Goal: Task Accomplishment & Management: Use online tool/utility

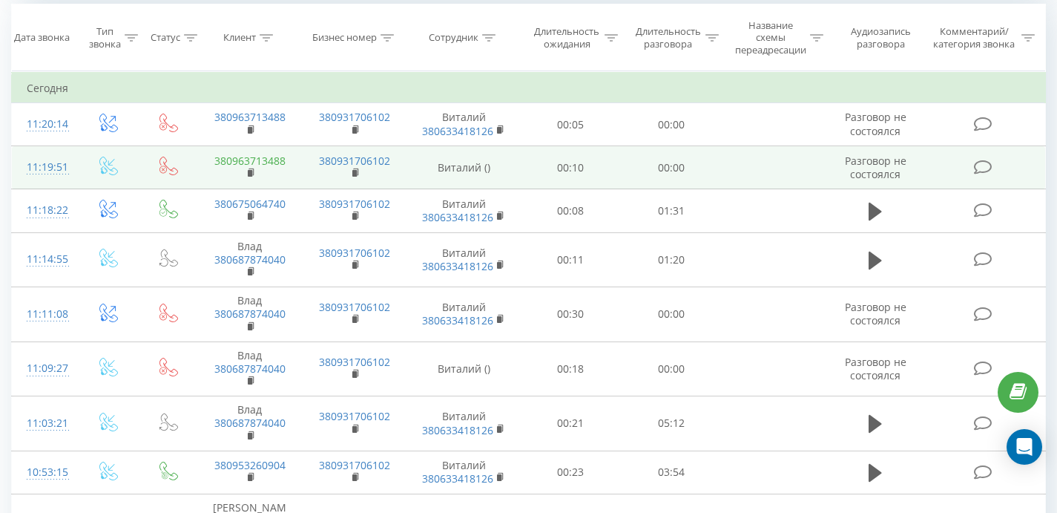
scroll to position [639, 0]
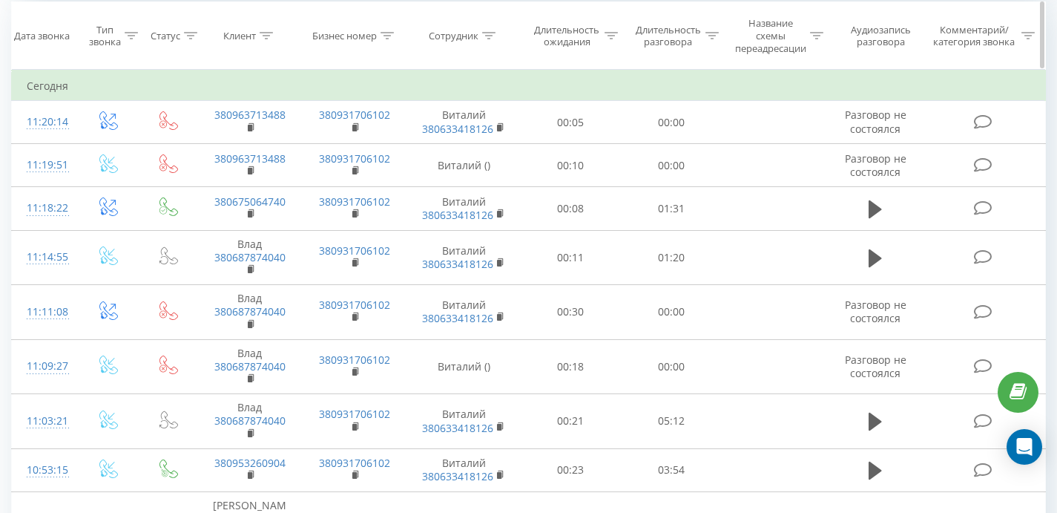
click at [911, 62] on th "Аудиозапись разговора" at bounding box center [875, 36] width 97 height 68
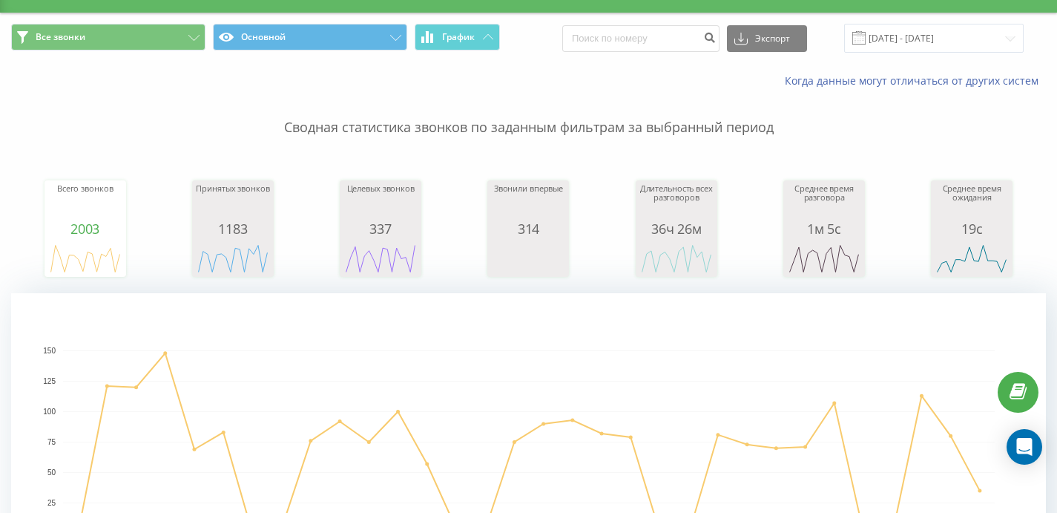
scroll to position [0, 0]
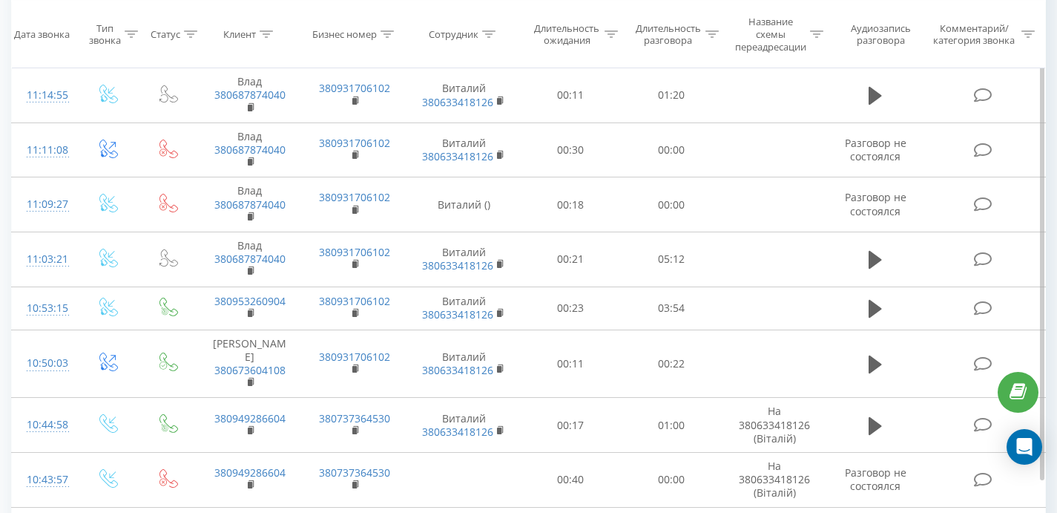
scroll to position [1608, 0]
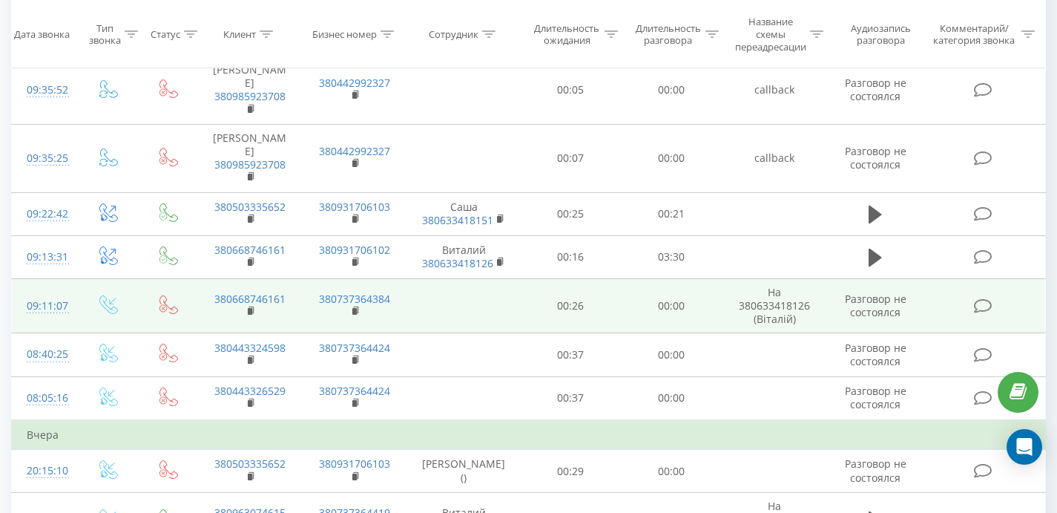
scroll to position [3115, 0]
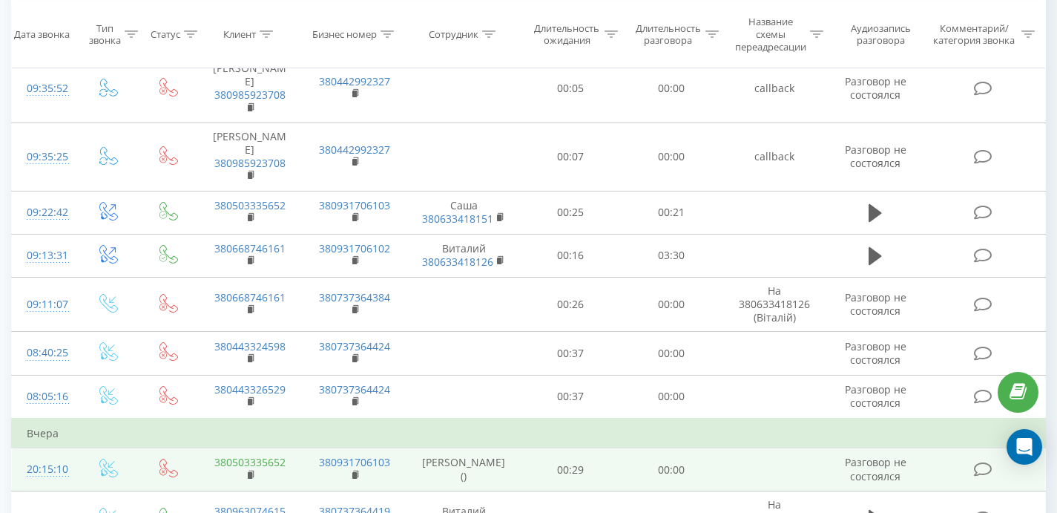
drag, startPoint x: 252, startPoint y: 352, endPoint x: 251, endPoint y: 337, distance: 15.6
click at [251, 472] on rect at bounding box center [250, 475] width 4 height 7
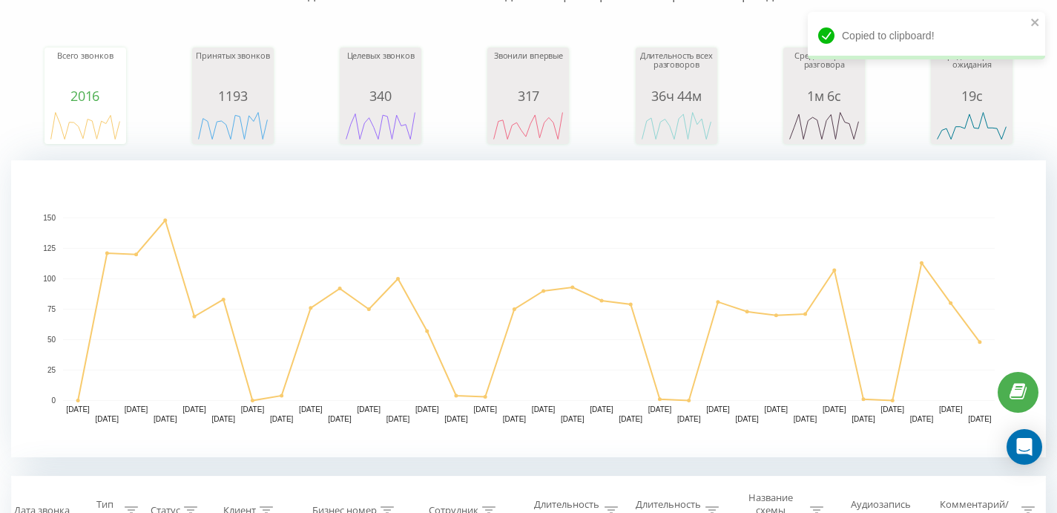
scroll to position [0, 0]
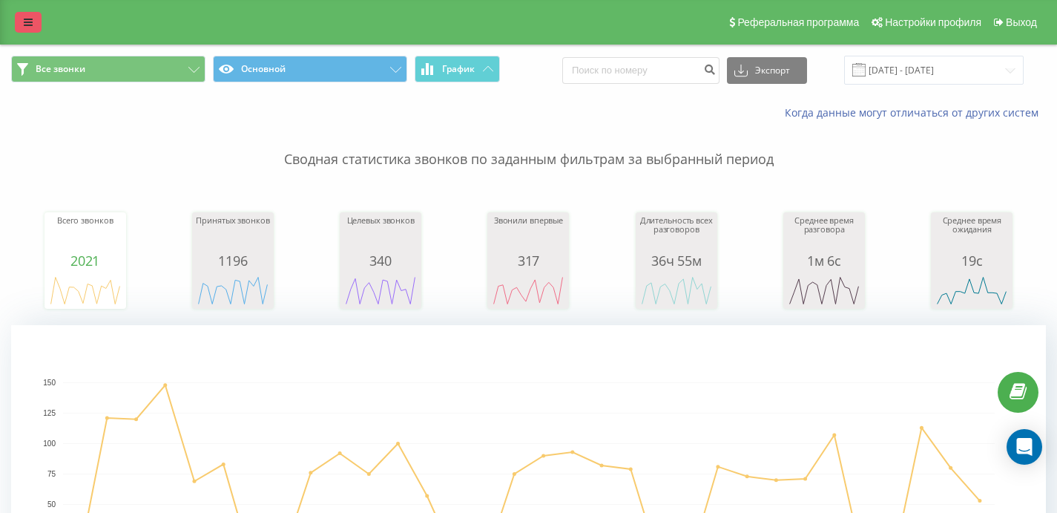
click at [28, 22] on icon at bounding box center [28, 22] width 9 height 10
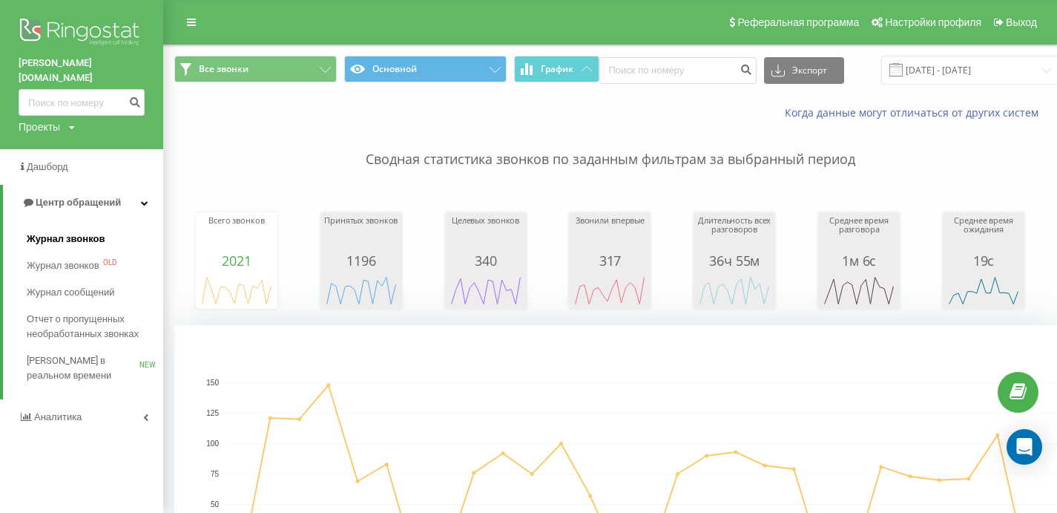
click at [79, 232] on span "Журнал звонков" at bounding box center [66, 239] width 78 height 15
click at [77, 232] on span "Журнал звонков" at bounding box center [66, 239] width 78 height 15
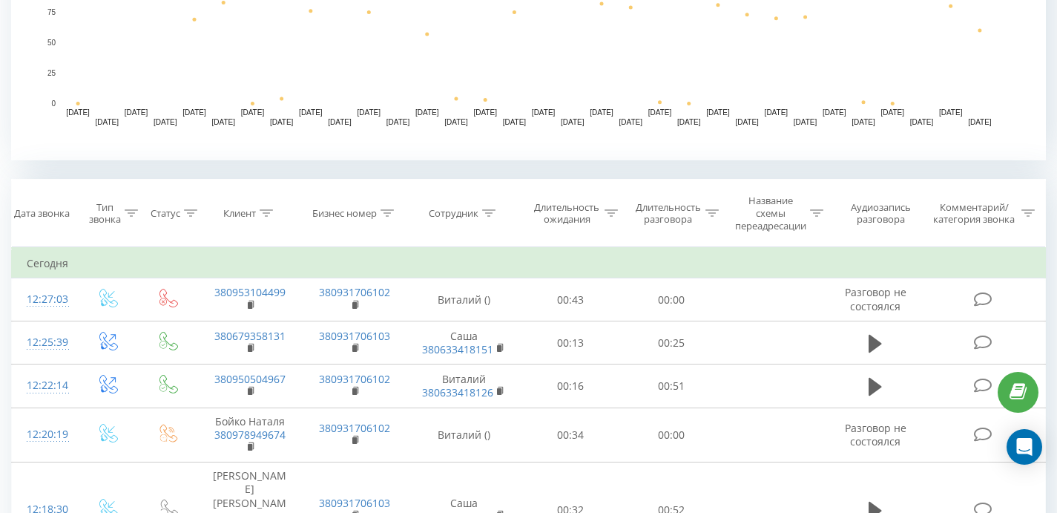
scroll to position [463, 0]
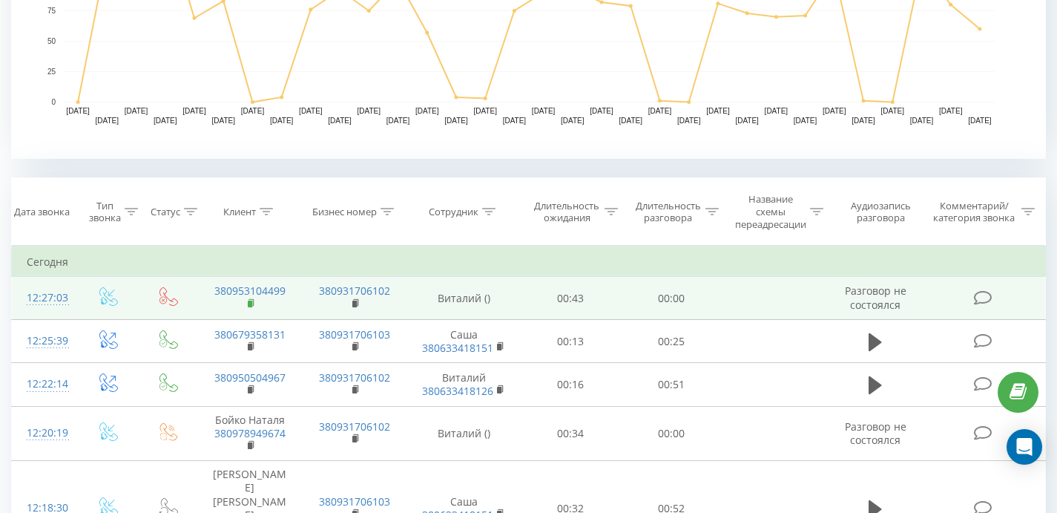
click at [249, 303] on rect at bounding box center [250, 304] width 4 height 7
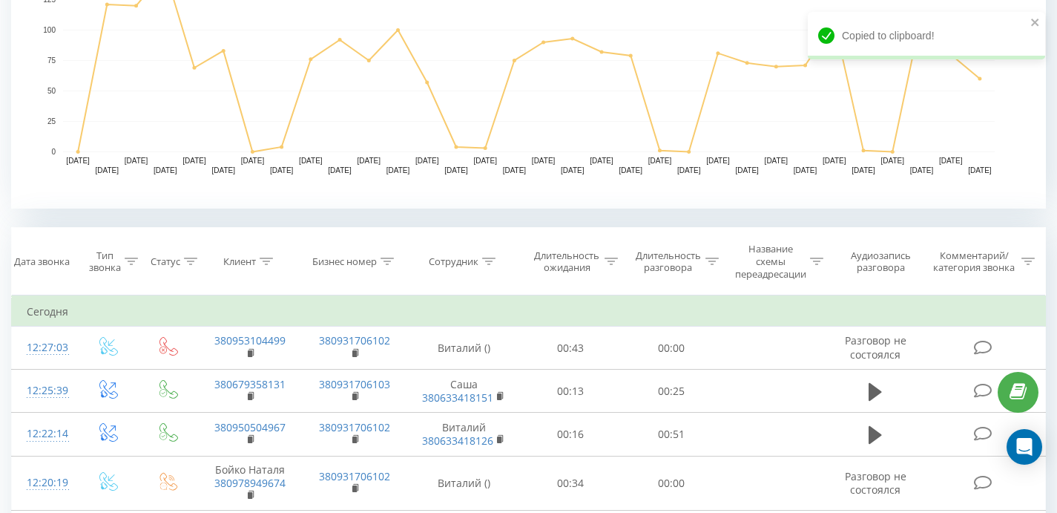
scroll to position [0, 0]
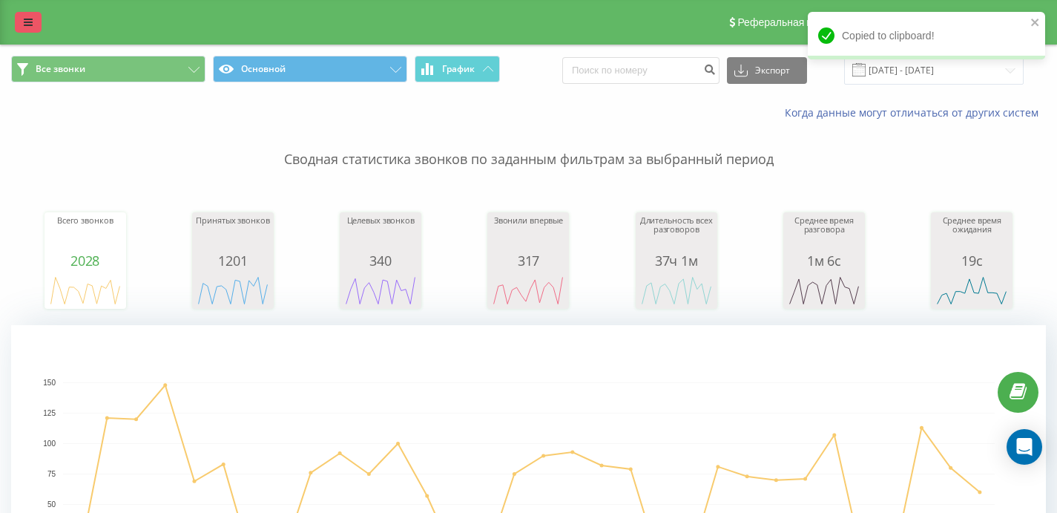
click at [29, 29] on link at bounding box center [28, 22] width 27 height 21
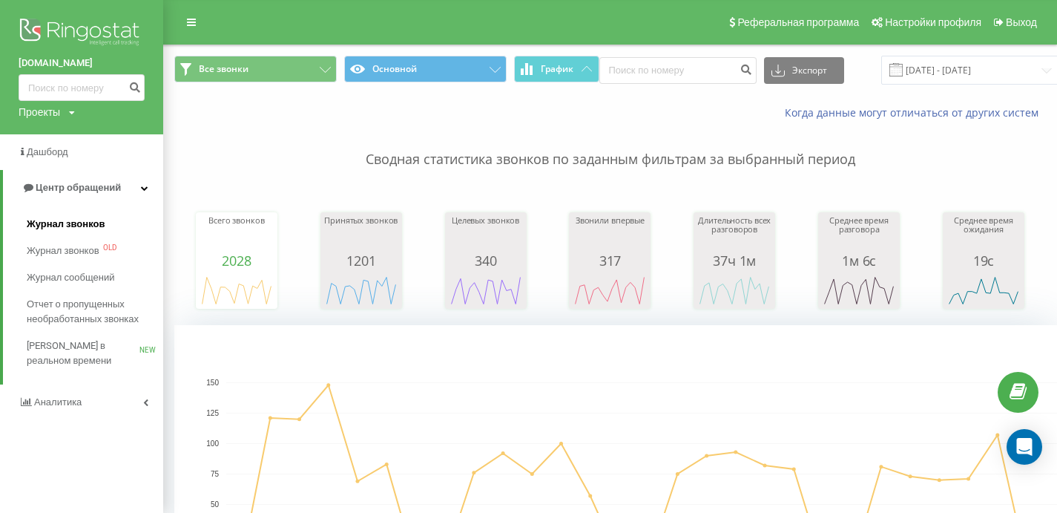
click at [76, 223] on span "Журнал звонков" at bounding box center [66, 224] width 78 height 15
